Goal: Task Accomplishment & Management: Use online tool/utility

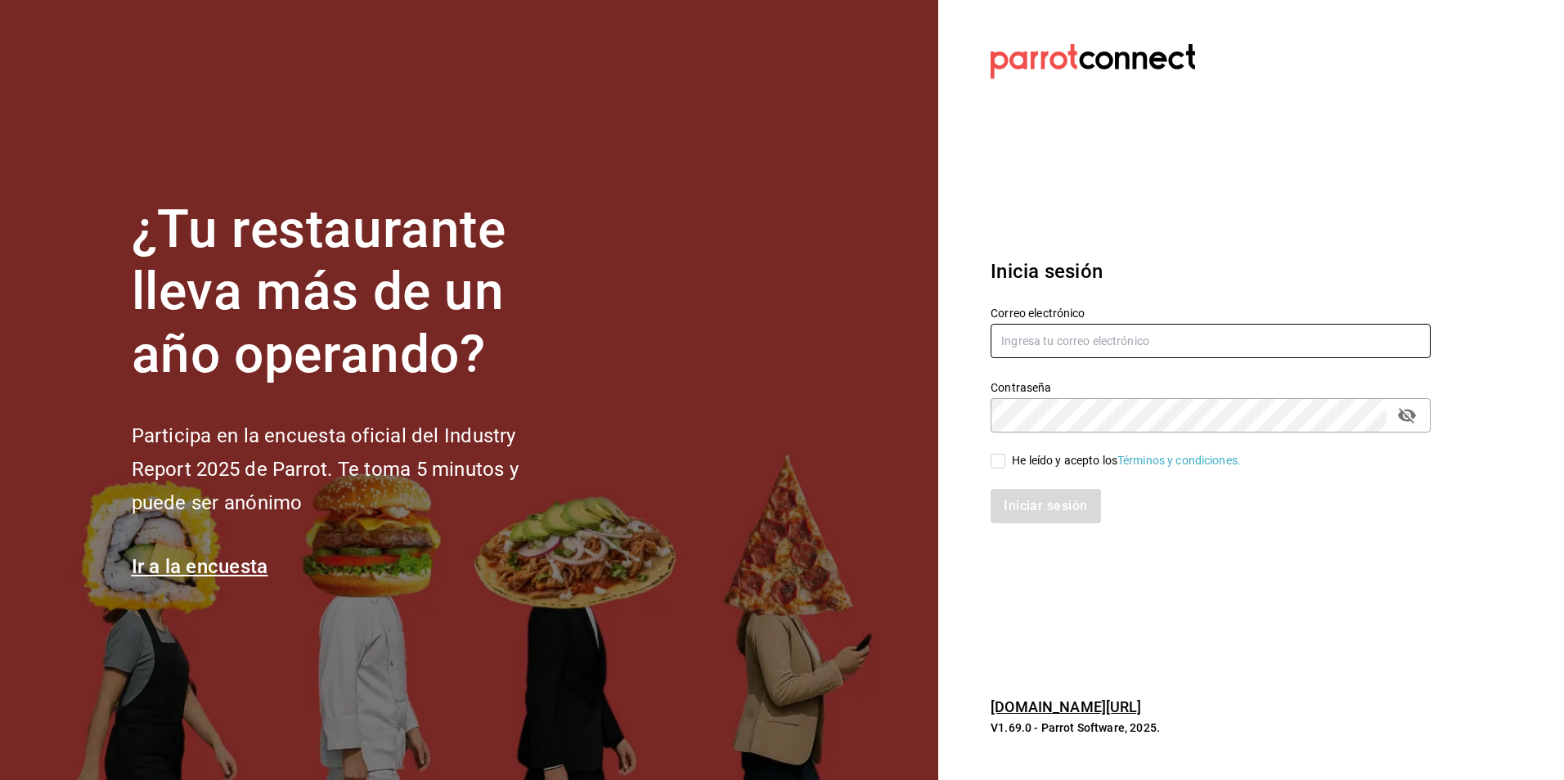
type input "[PERSON_NAME][EMAIL_ADDRESS][PERSON_NAME][DOMAIN_NAME]"
click at [1007, 464] on span "He leído y acepto los Términos y condiciones." at bounding box center [1123, 460] width 236 height 17
click at [1005, 464] on input "He leído y acepto los Términos y condiciones." at bounding box center [998, 461] width 15 height 15
checkbox input "true"
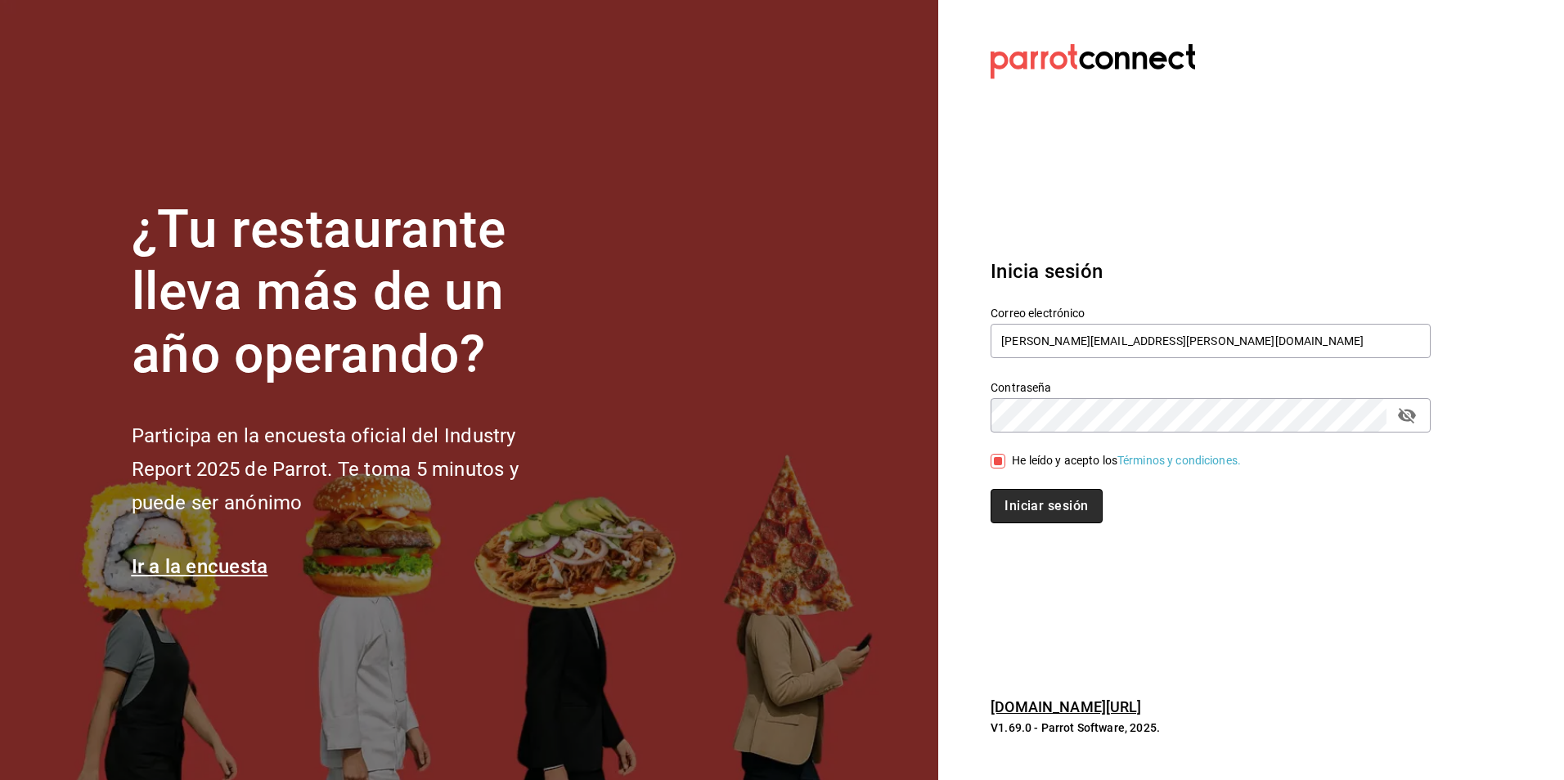
click at [1009, 495] on button "Iniciar sesión" at bounding box center [1046, 506] width 111 height 34
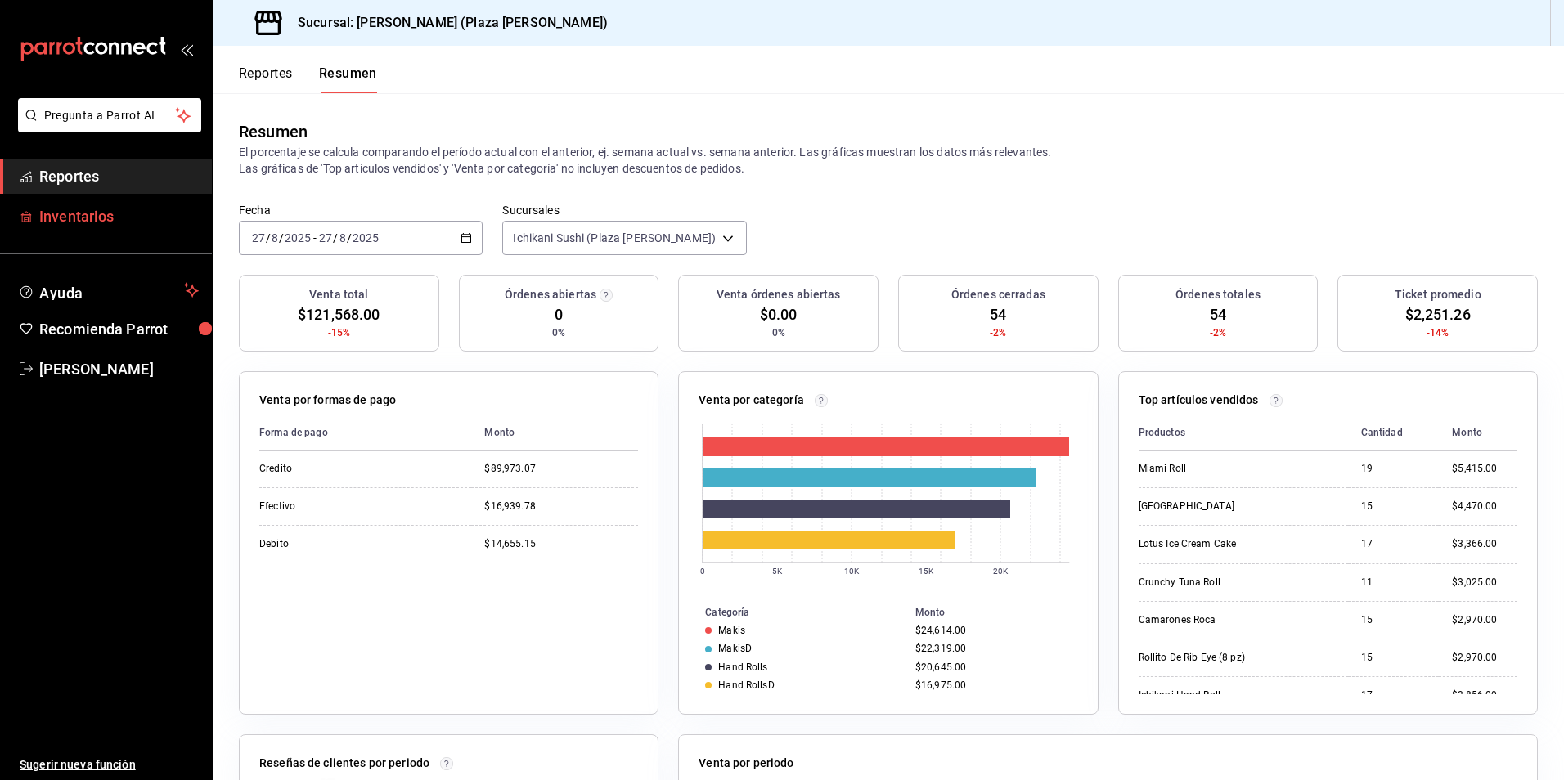
click at [143, 199] on link "Inventarios" at bounding box center [106, 216] width 212 height 35
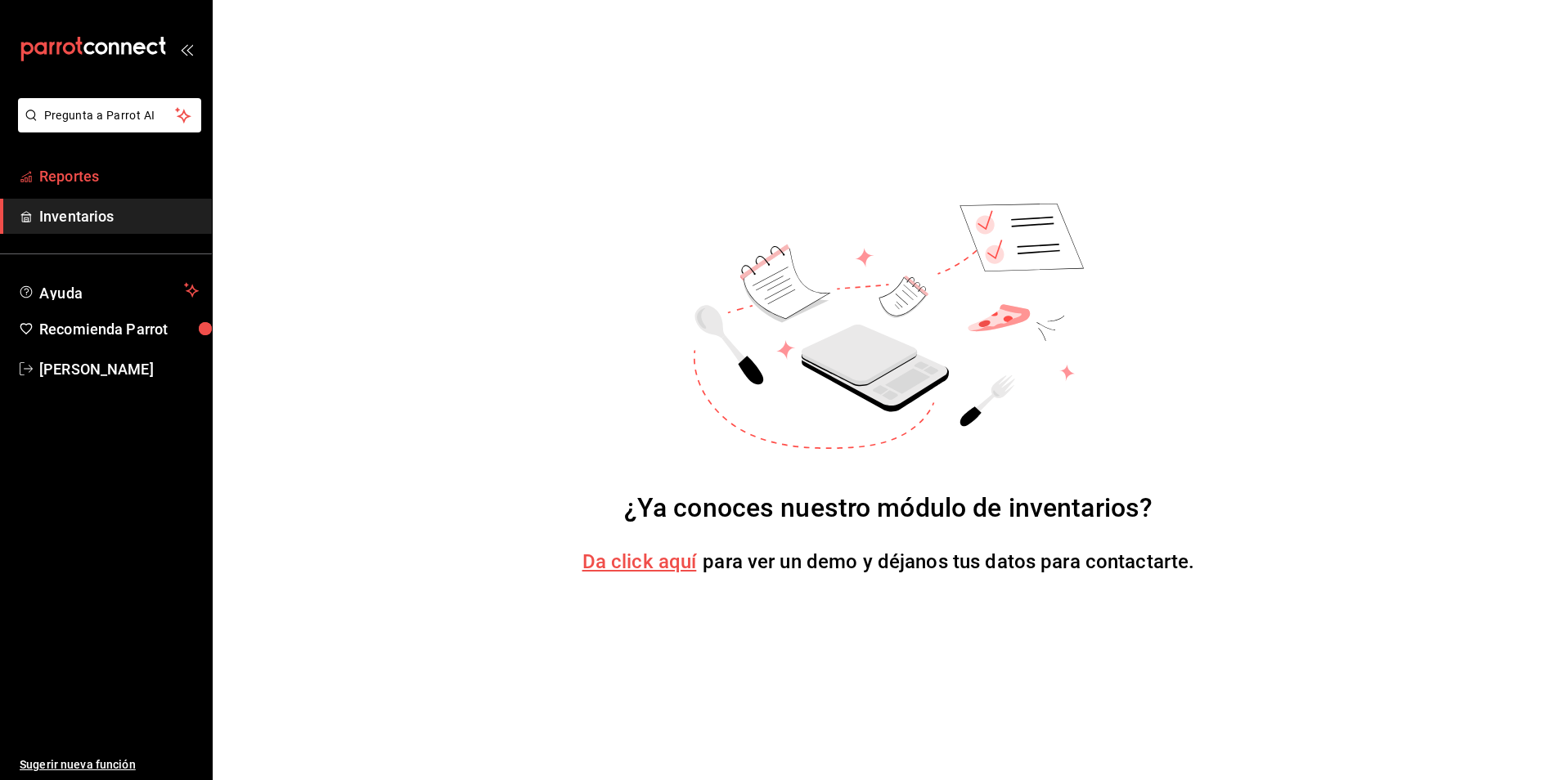
click at [136, 184] on span "Reportes" at bounding box center [119, 176] width 160 height 22
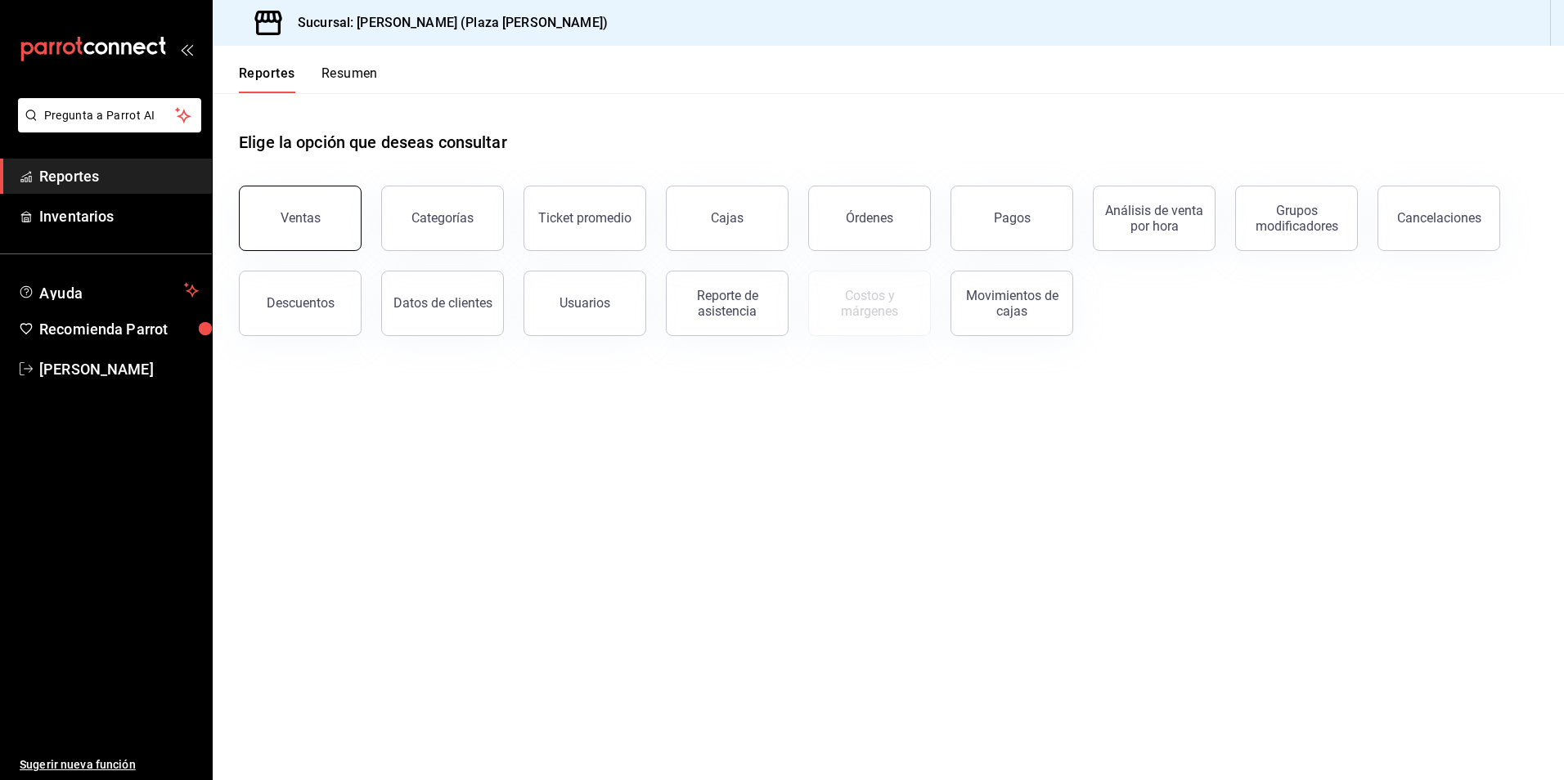
click at [317, 225] on div "Ventas" at bounding box center [301, 218] width 40 height 16
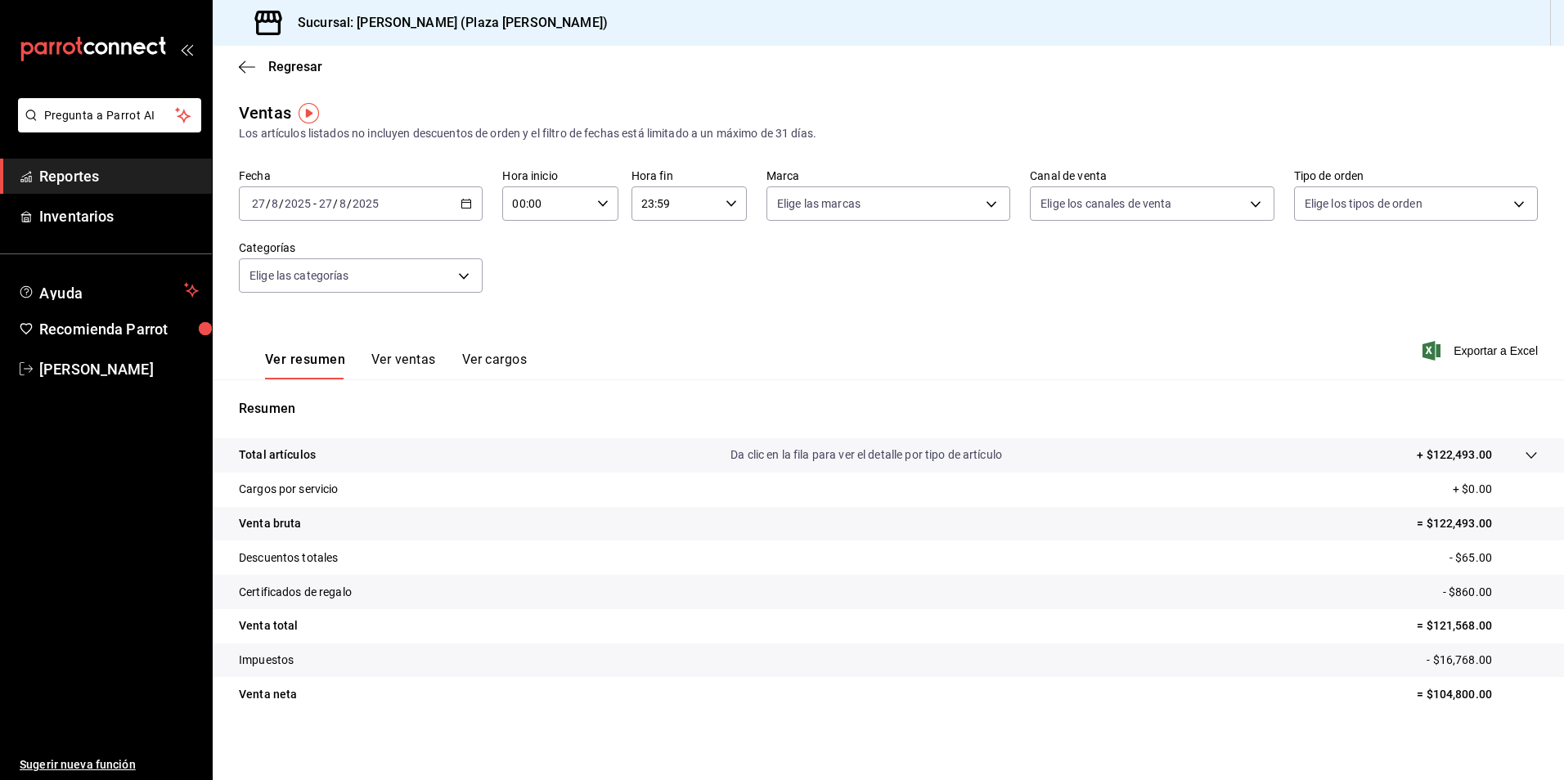
click at [403, 356] on button "Ver ventas" at bounding box center [403, 366] width 65 height 28
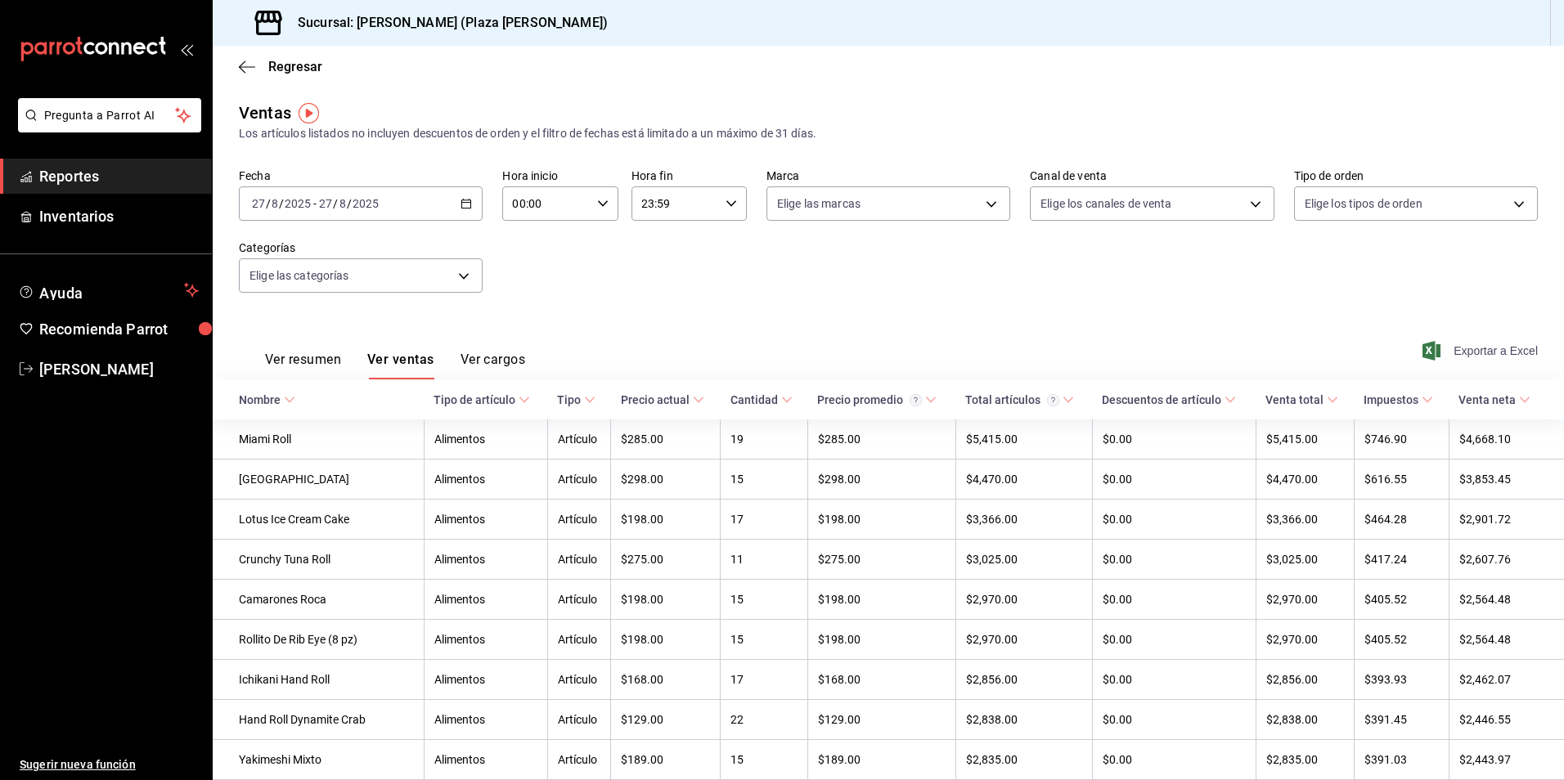
click at [1480, 347] on span "Exportar a Excel" at bounding box center [1482, 351] width 112 height 20
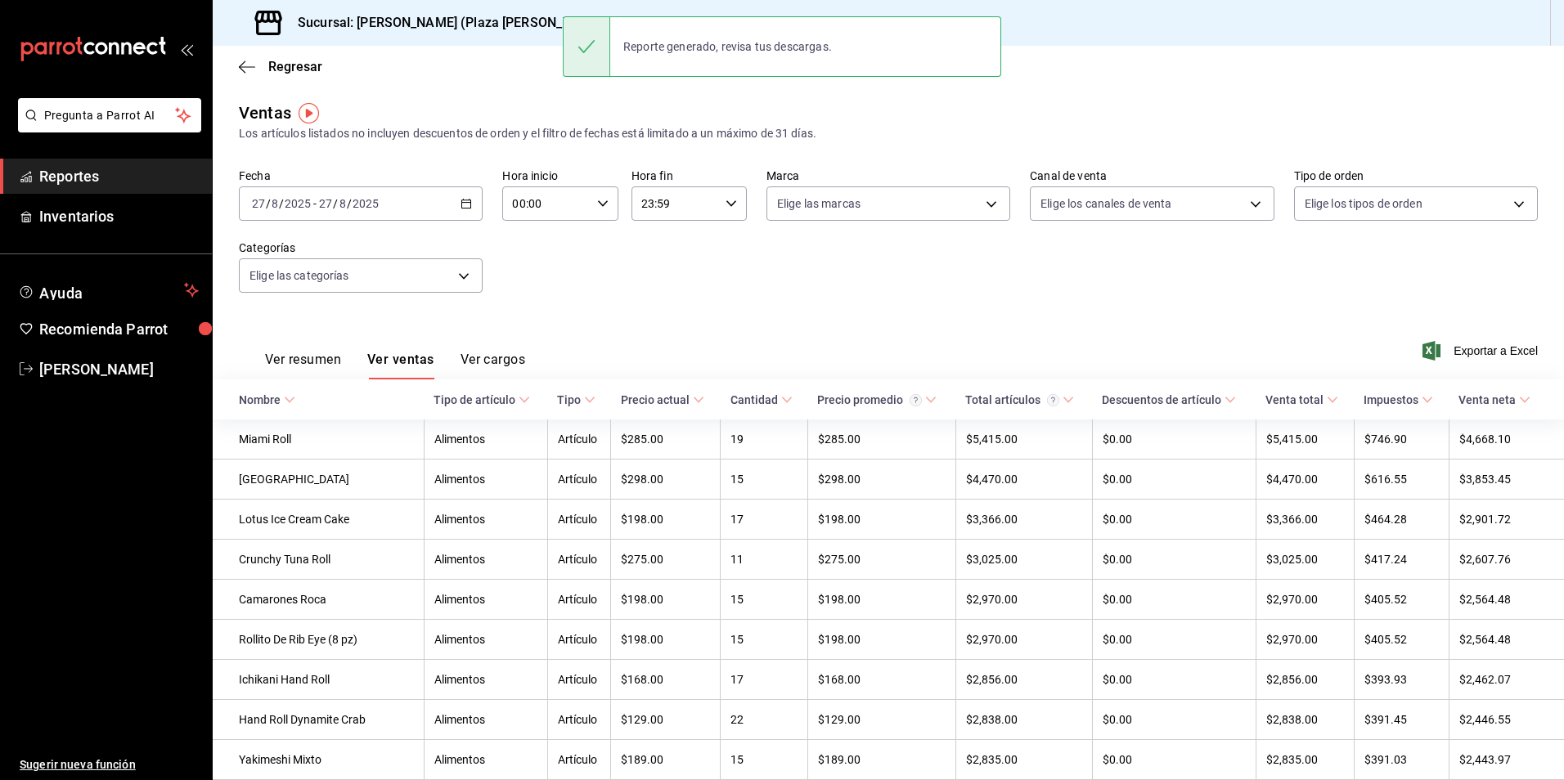
click at [1104, 275] on div "Fecha [DATE] [DATE] - [DATE] [DATE] Hora inicio 00:00 Hora inicio Hora fin 23:5…" at bounding box center [888, 241] width 1299 height 144
click at [98, 173] on span "Reportes" at bounding box center [119, 176] width 160 height 22
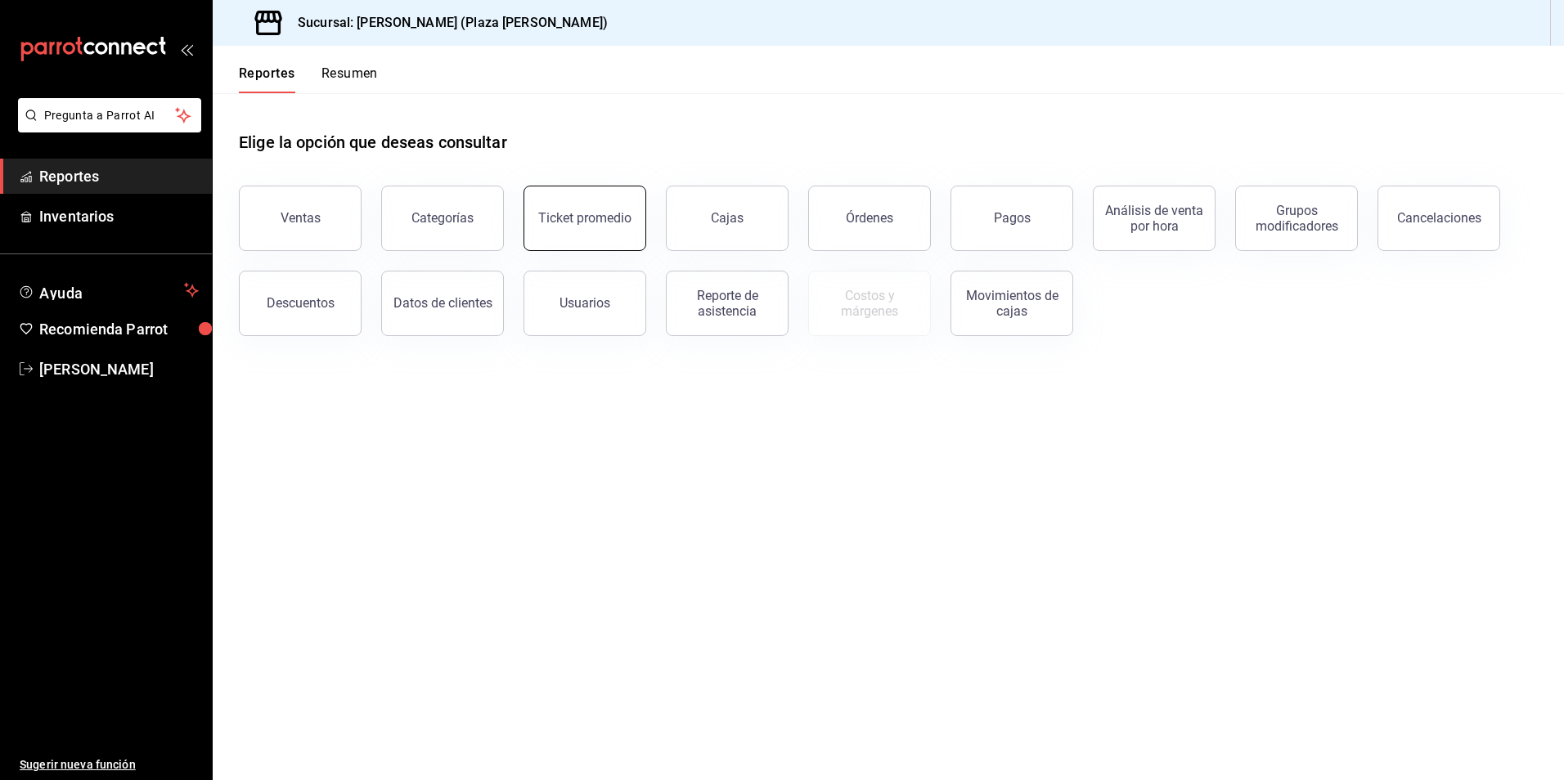
click at [552, 222] on div "Ticket promedio" at bounding box center [584, 218] width 93 height 16
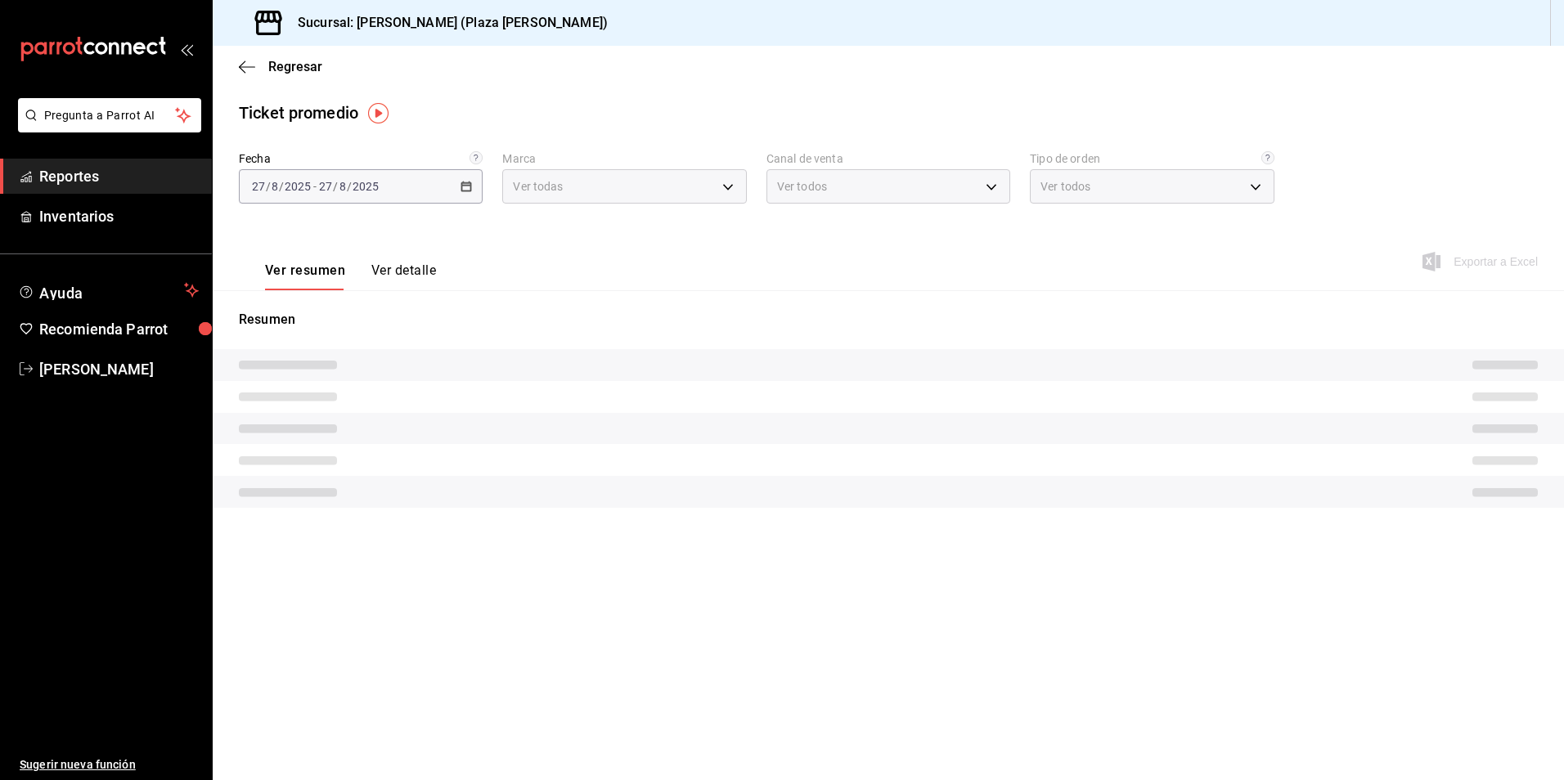
type input "abc0a998-24f3-49b9-87eb-b6f27766d4d5"
type input "PARROT,UBER_EATS,RAPPI,DIDI_FOOD,ONLINE"
type input "c62a6c8a-5deb-4e34-9cb3-511eee532814,EXTERNAL"
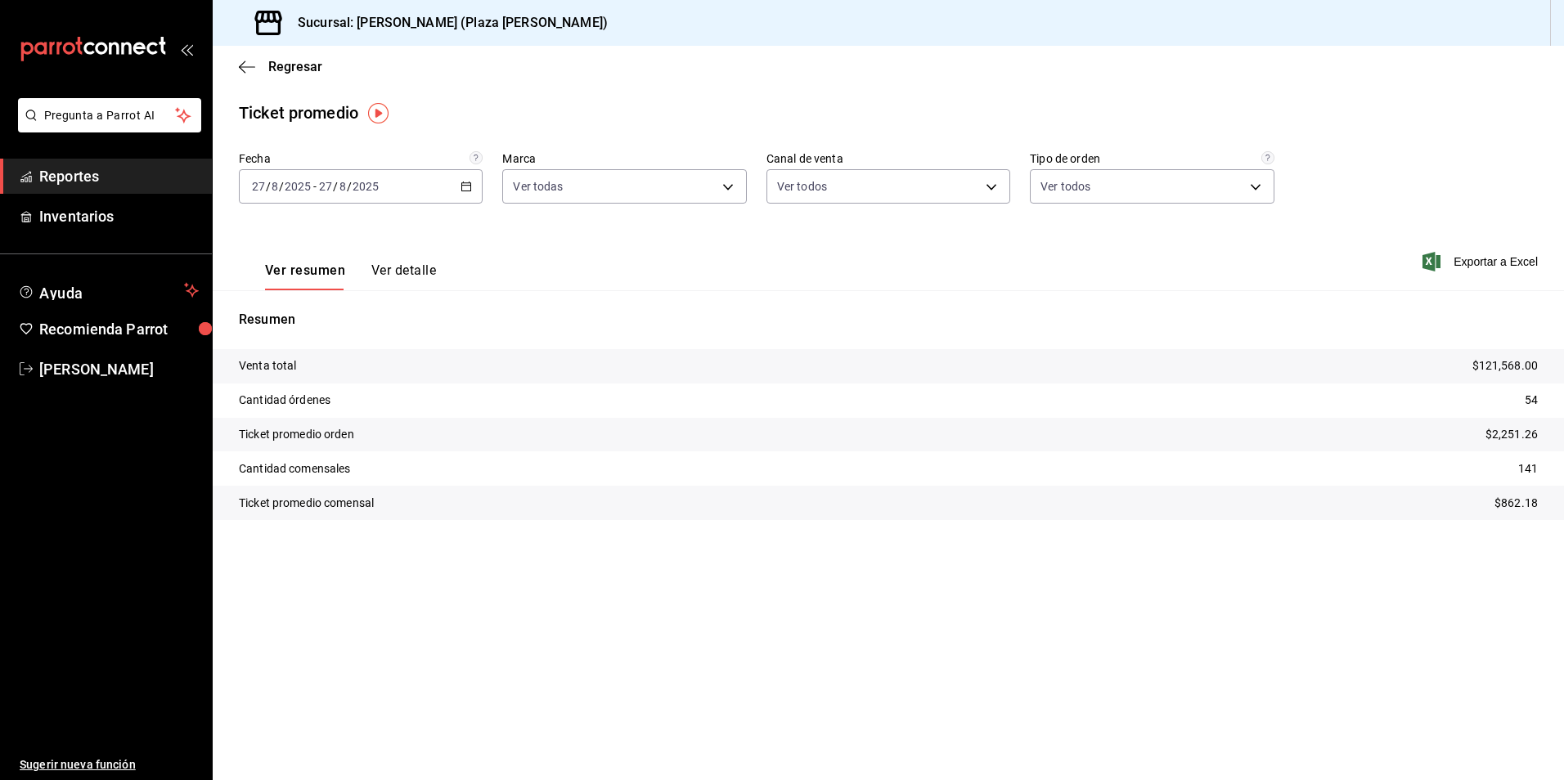
click at [396, 282] on button "Ver detalle" at bounding box center [403, 277] width 65 height 28
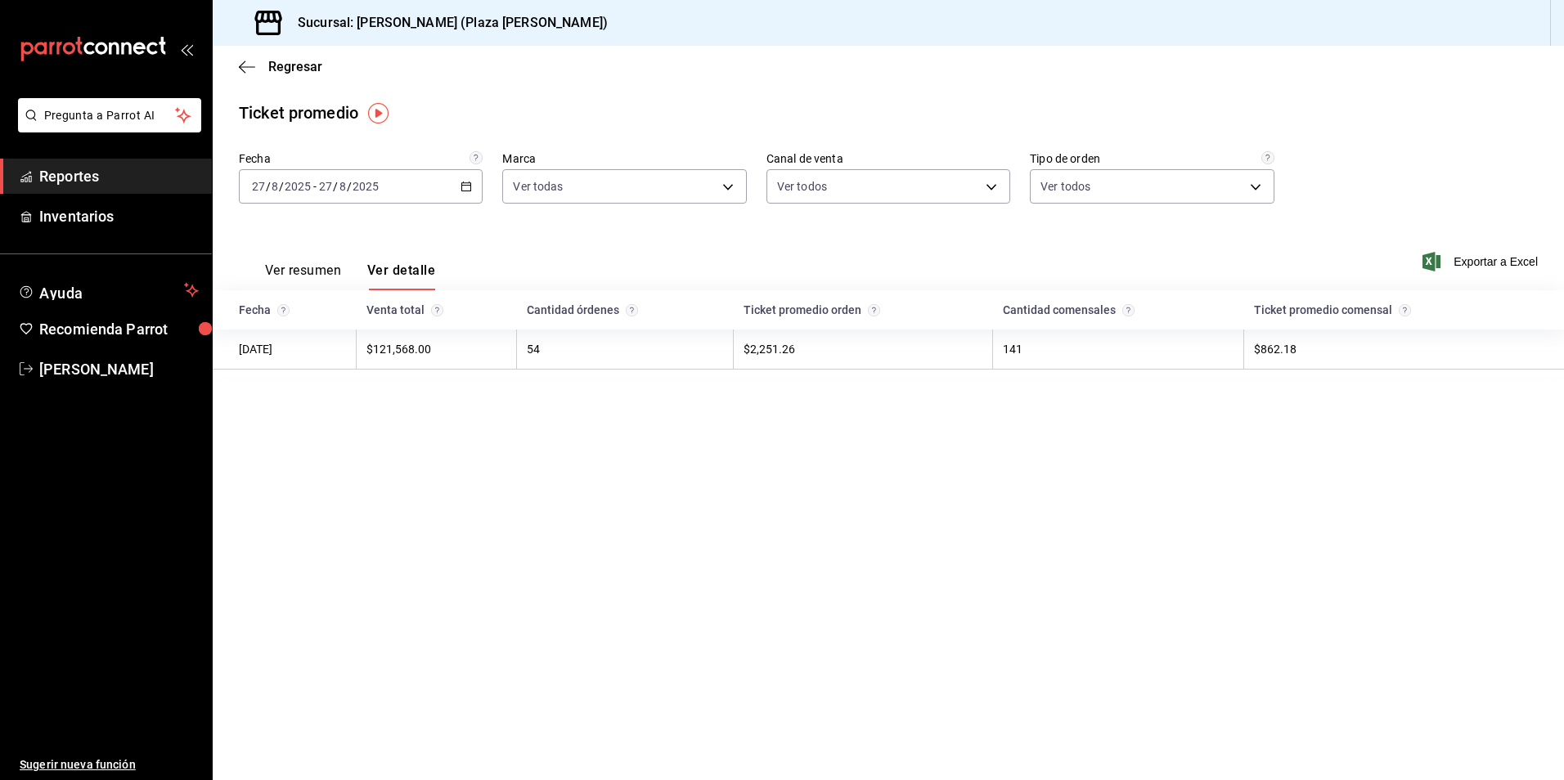
click at [981, 526] on main "Regresar Ticket promedio Fecha [DATE] [DATE] - [DATE] [DATE] Marca Ver todas ab…" at bounding box center [888, 413] width 1351 height 735
click at [1097, 252] on div "Ver resumen Ver detalle Exportar a Excel" at bounding box center [888, 256] width 1351 height 67
click at [124, 183] on span "Reportes" at bounding box center [119, 176] width 160 height 22
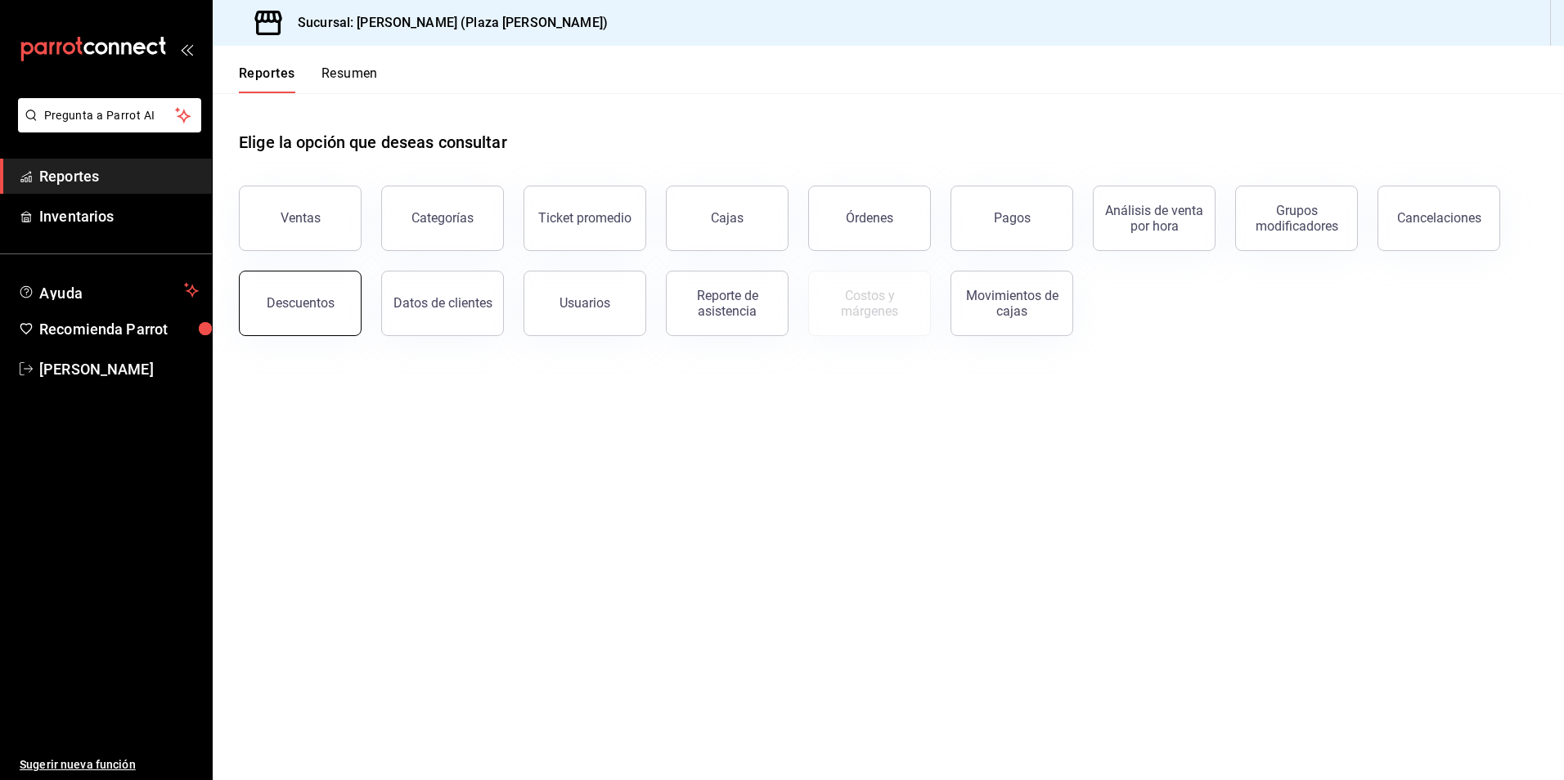
click at [337, 292] on button "Descuentos" at bounding box center [300, 303] width 123 height 65
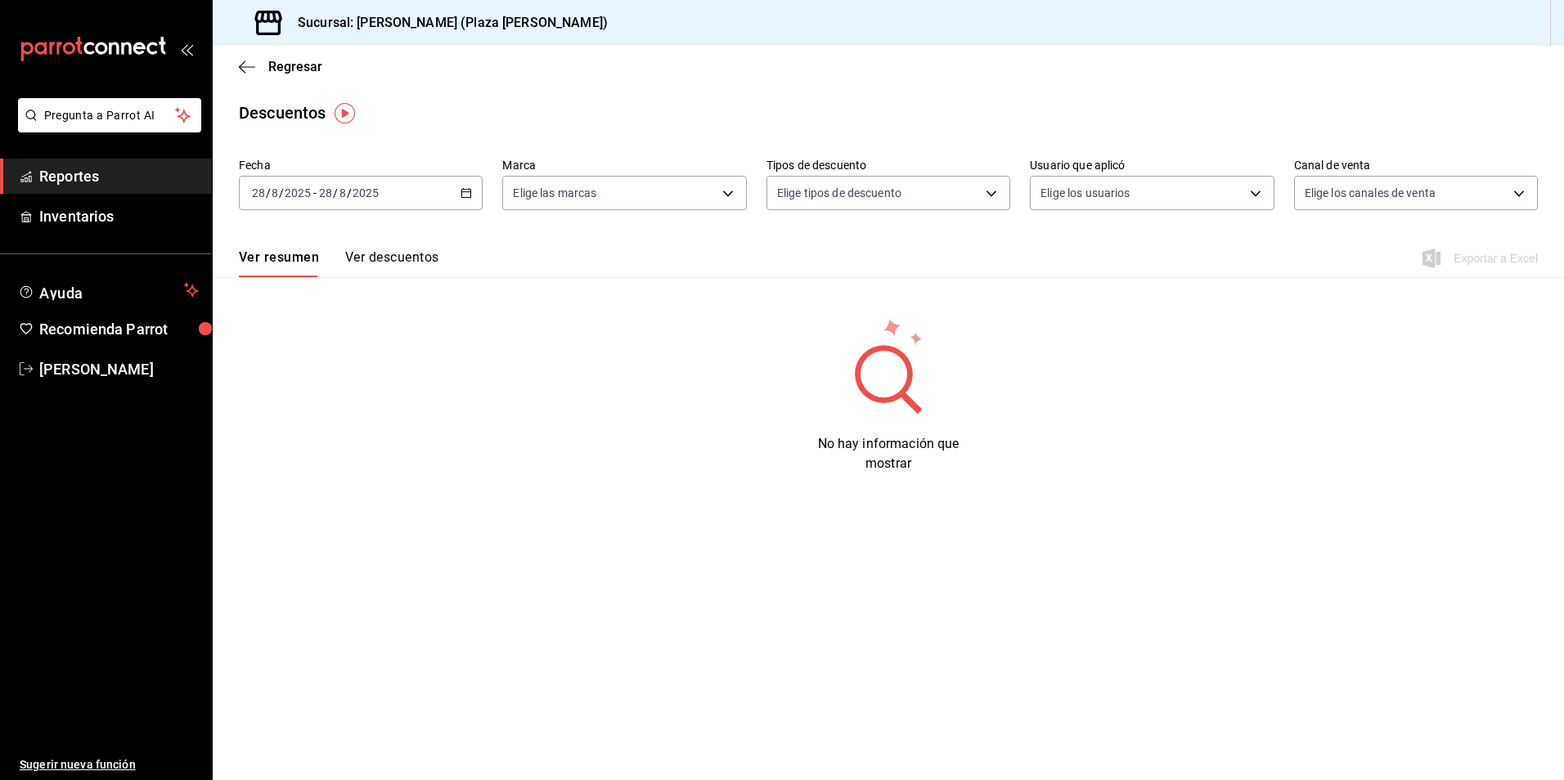
click at [464, 196] on icon "button" at bounding box center [466, 192] width 11 height 11
click at [351, 281] on span "Ayer" at bounding box center [316, 279] width 127 height 17
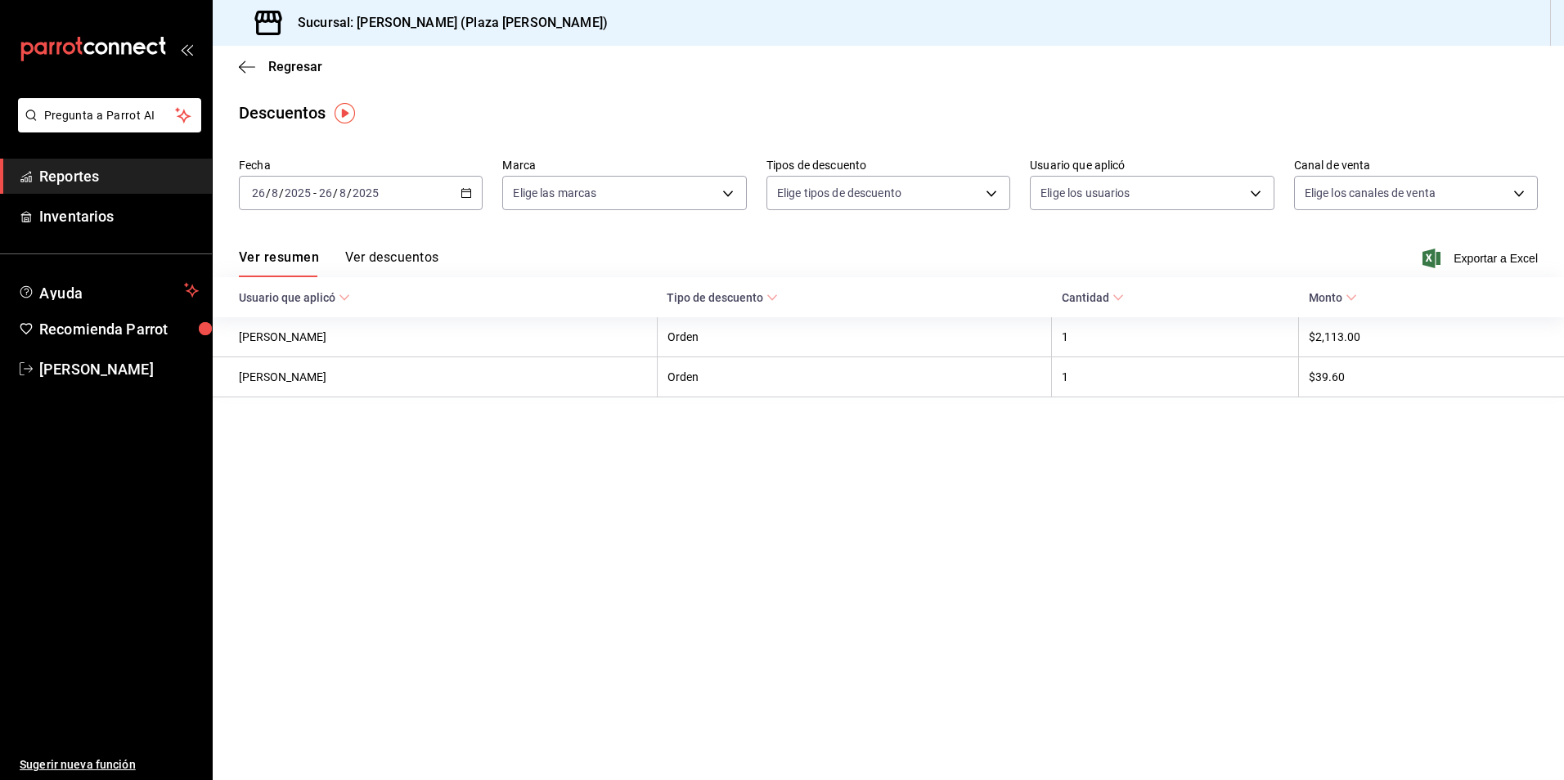
click at [416, 257] on button "Ver descuentos" at bounding box center [391, 263] width 93 height 28
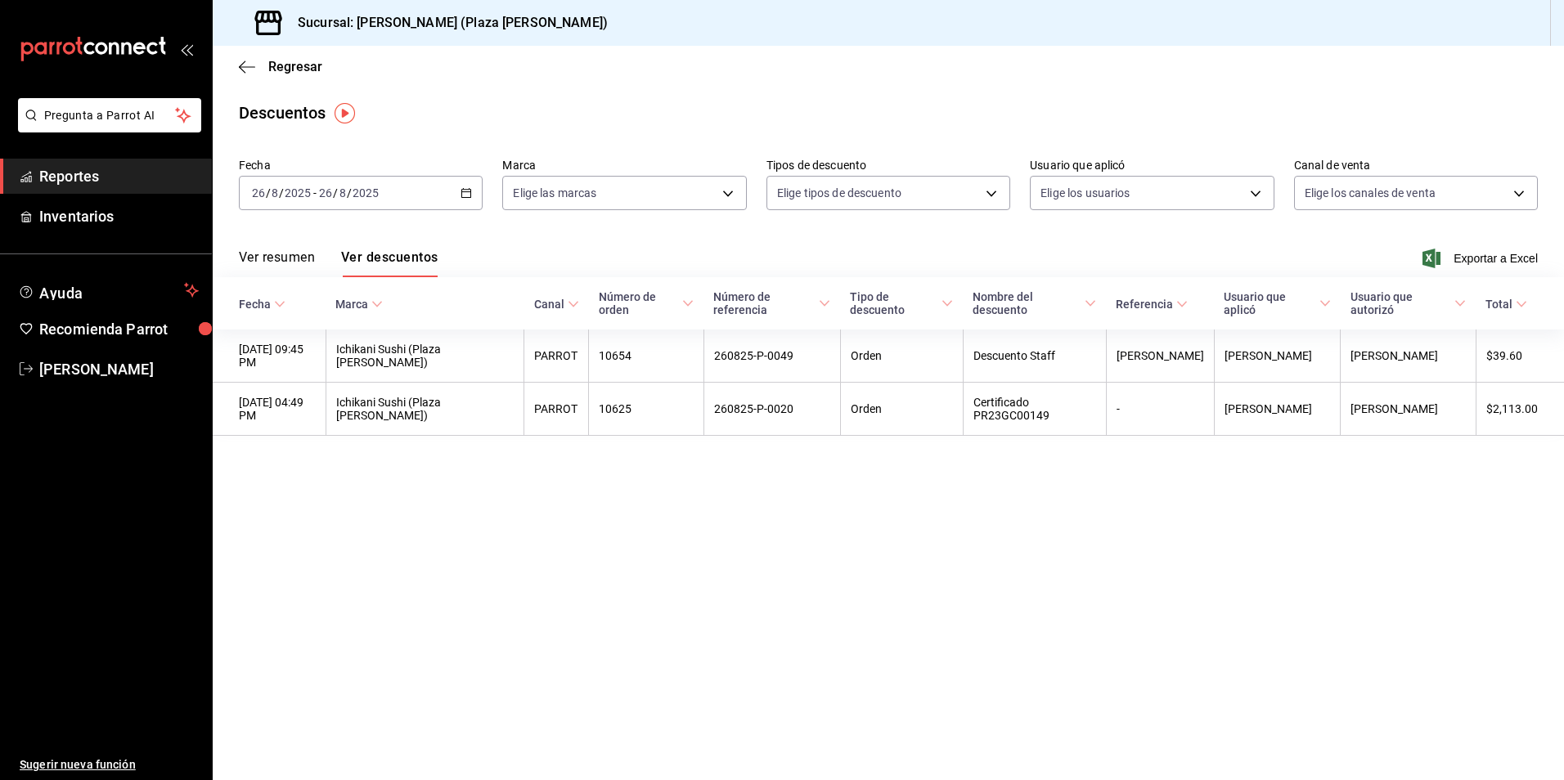
click at [1442, 270] on div "Ver resumen Ver descuentos Exportar a Excel" at bounding box center [888, 253] width 1351 height 47
click at [1467, 254] on span "Exportar a Excel" at bounding box center [1482, 259] width 112 height 20
click at [1099, 512] on main "Regresar Descuentos Fecha [DATE] [DATE] - [DATE] [DATE] Marca Elige las marcas …" at bounding box center [888, 413] width 1351 height 735
click at [467, 189] on icon "button" at bounding box center [466, 192] width 11 height 11
click at [349, 240] on span "Hoy" at bounding box center [316, 242] width 127 height 17
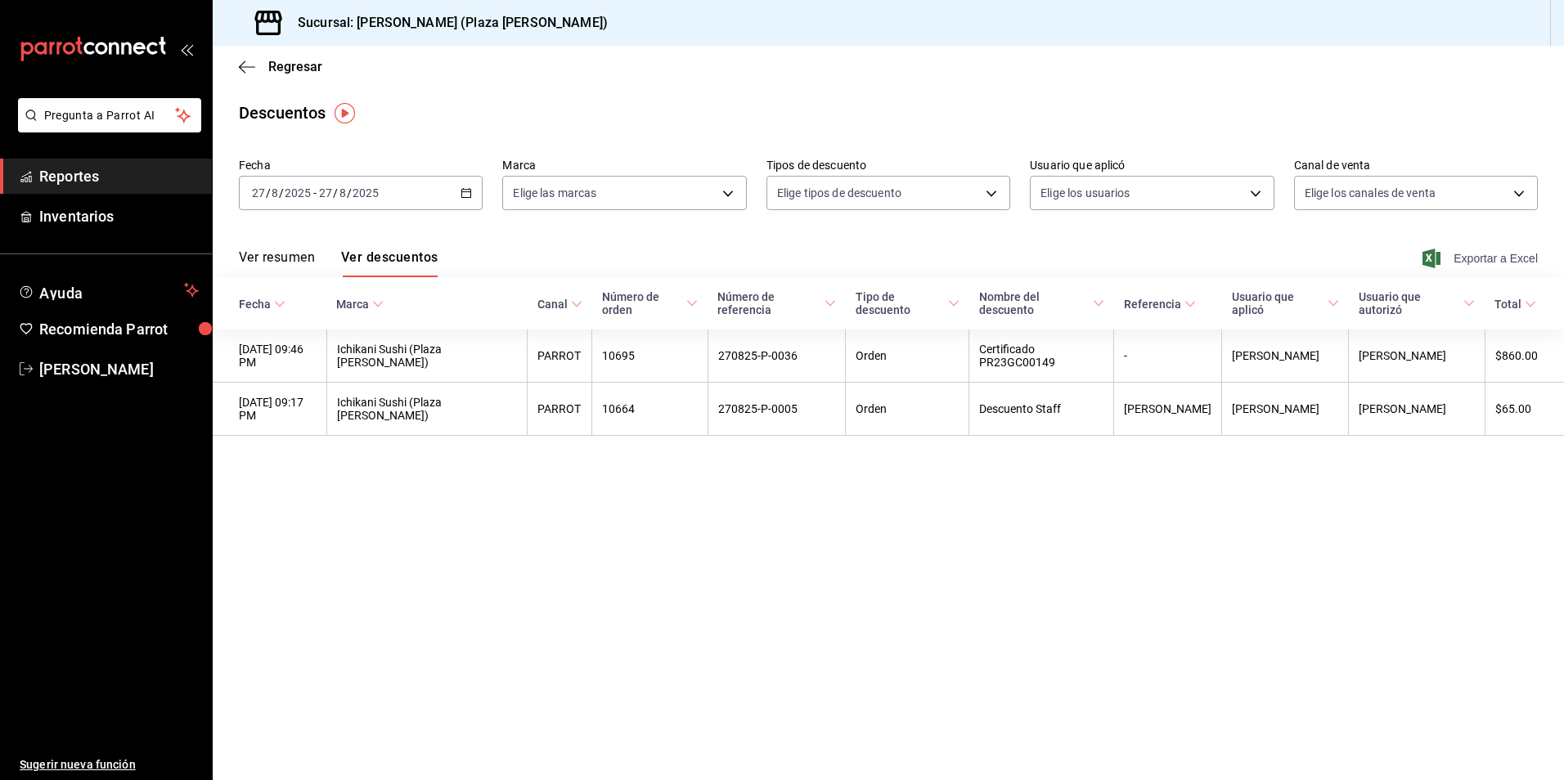
click at [1493, 259] on span "Exportar a Excel" at bounding box center [1482, 259] width 112 height 20
click at [1018, 88] on main "Regresar Descuentos Fecha [DATE] [DATE] - [DATE] [DATE] Marca Elige las marcas …" at bounding box center [888, 413] width 1351 height 735
click at [114, 175] on span "Reportes" at bounding box center [119, 176] width 160 height 22
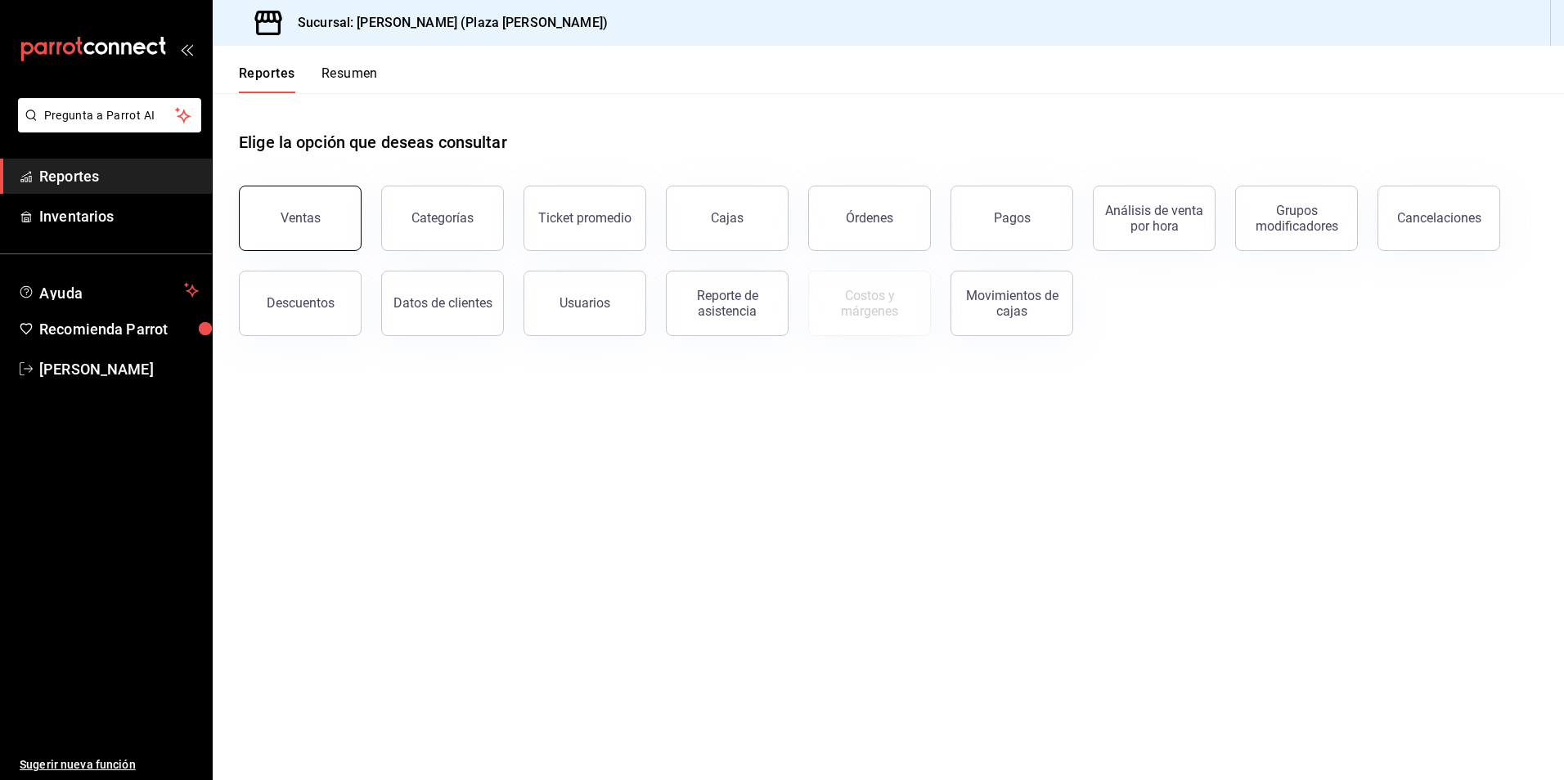
click at [272, 236] on button "Ventas" at bounding box center [300, 218] width 123 height 65
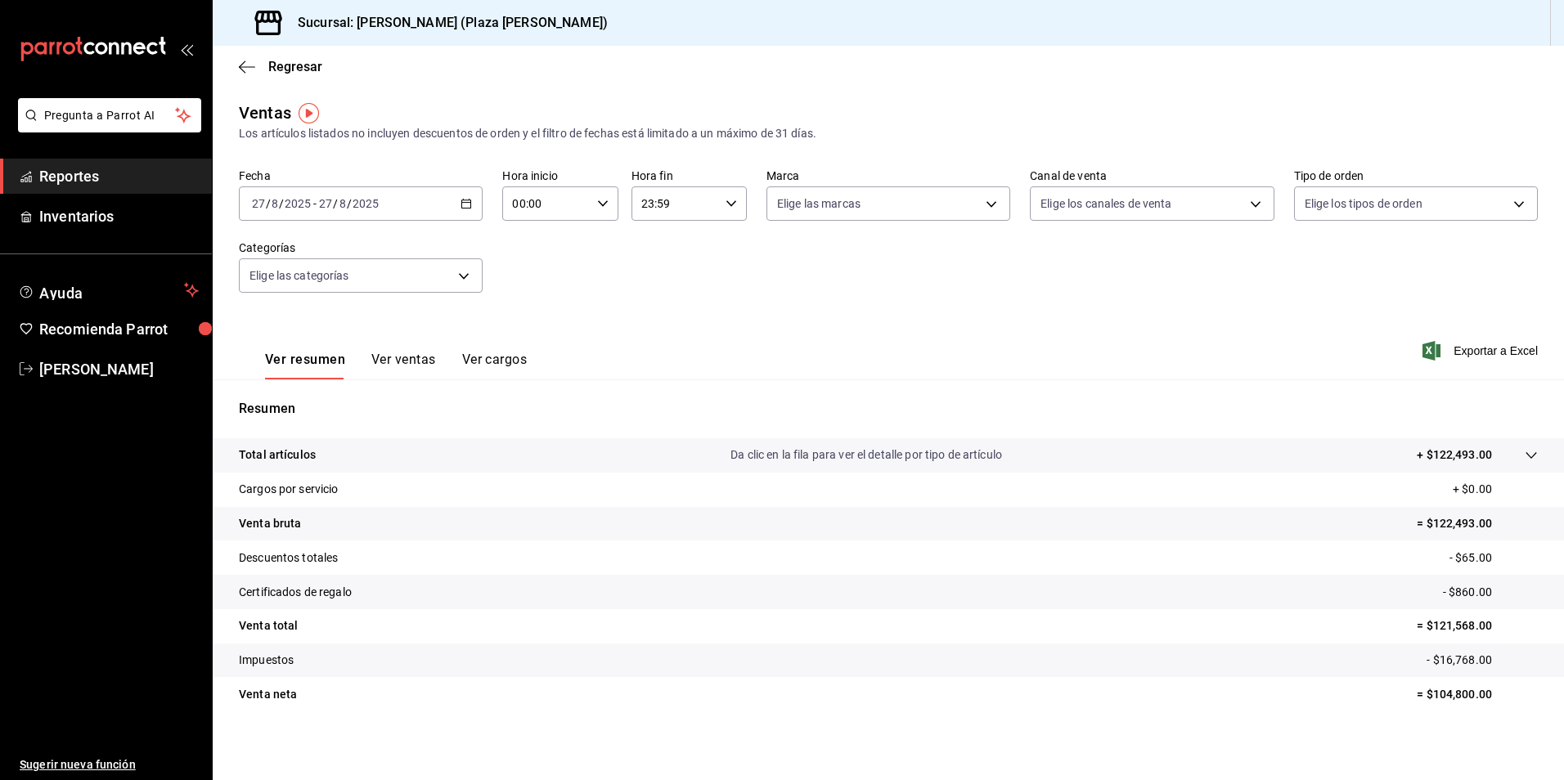
click at [430, 362] on button "Ver ventas" at bounding box center [403, 366] width 65 height 28
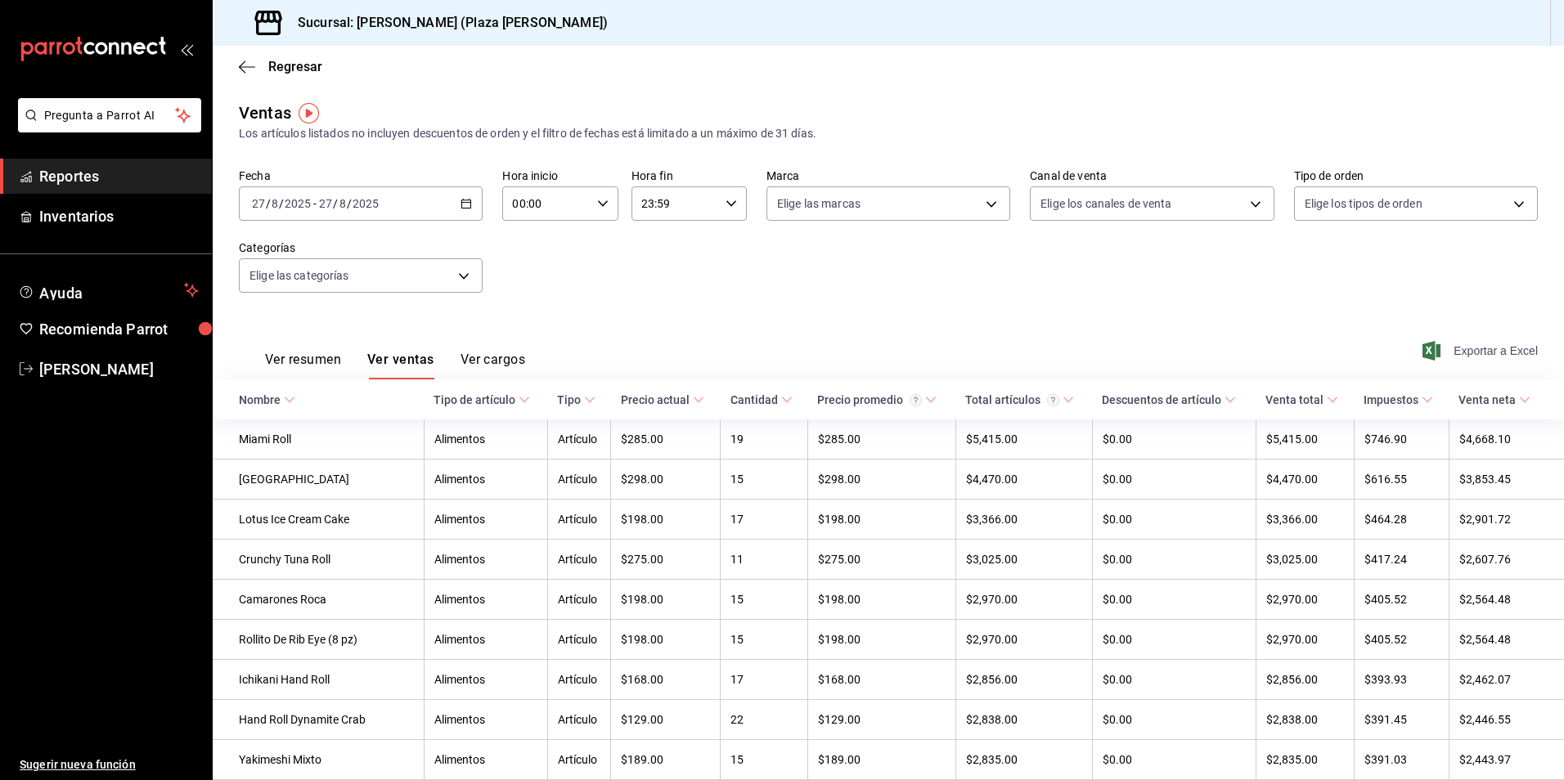
click at [1491, 359] on span "Exportar a Excel" at bounding box center [1482, 351] width 112 height 20
click at [98, 182] on span "Reportes" at bounding box center [119, 176] width 160 height 22
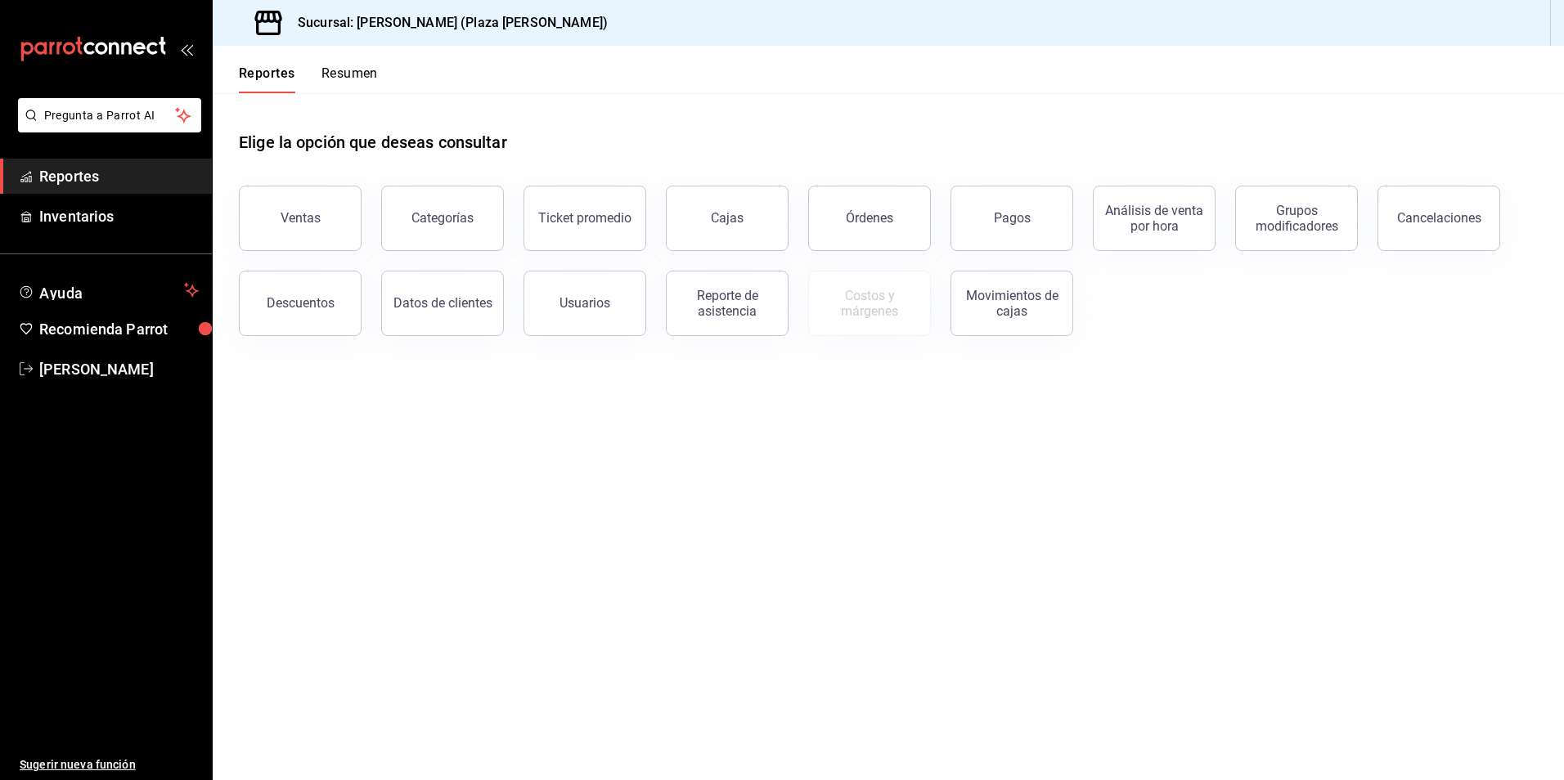
click at [522, 224] on div "Ticket promedio" at bounding box center [575, 208] width 142 height 85
click at [533, 223] on button "Ticket promedio" at bounding box center [585, 218] width 123 height 65
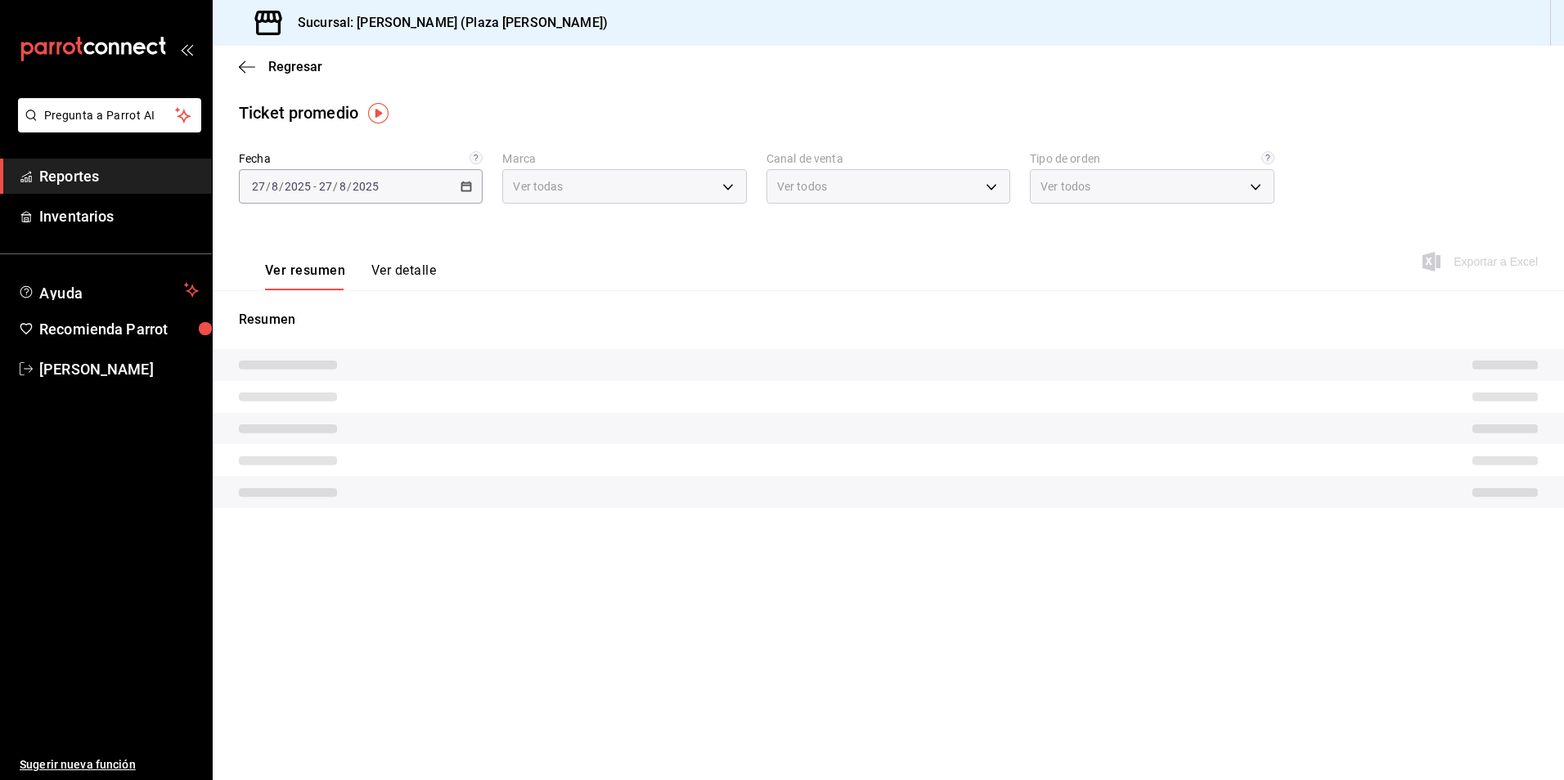
type input "abc0a998-24f3-49b9-87eb-b6f27766d4d5"
type input "PARROT,UBER_EATS,RAPPI,DIDI_FOOD,ONLINE"
type input "c62a6c8a-5deb-4e34-9cb3-511eee532814,EXTERNAL"
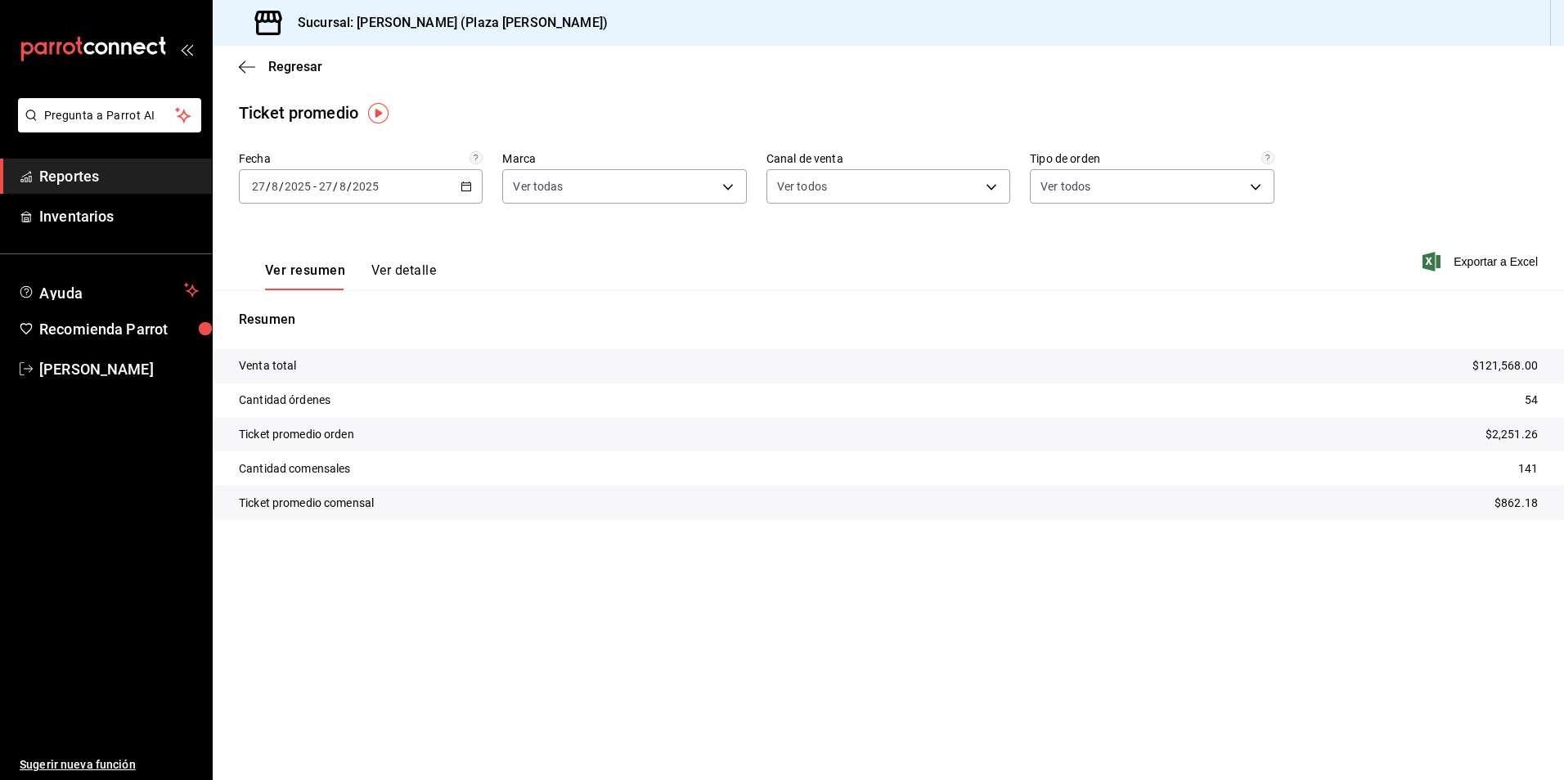
click at [371, 274] on button "Ver detalle" at bounding box center [403, 277] width 65 height 28
